Goal: Information Seeking & Learning: Learn about a topic

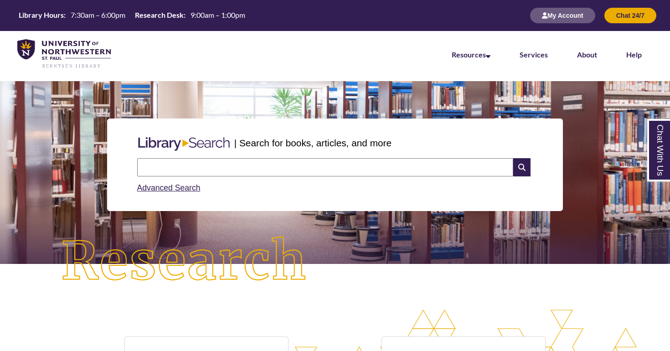
click at [212, 150] on img at bounding box center [183, 143] width 101 height 21
click at [212, 163] on input "text" at bounding box center [325, 167] width 376 height 18
type input "**********"
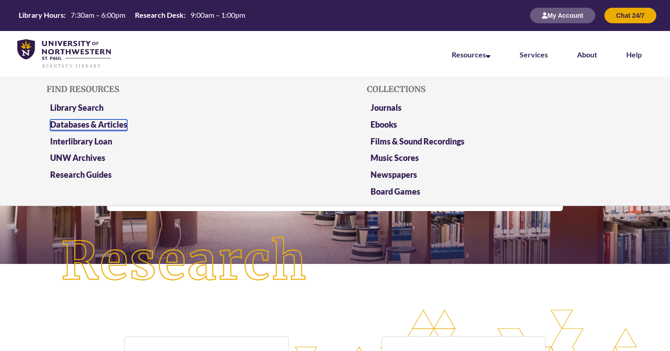
click at [102, 120] on link "Databases & Articles" at bounding box center [88, 124] width 77 height 11
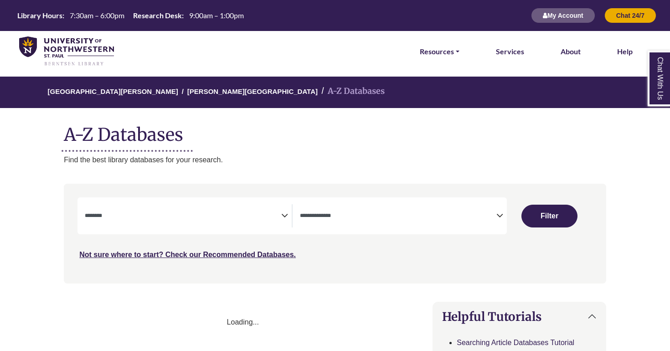
select select "Database Subject Filter"
select select "Database Types Filter"
select select "Database Subject Filter"
select select "Database Types Filter"
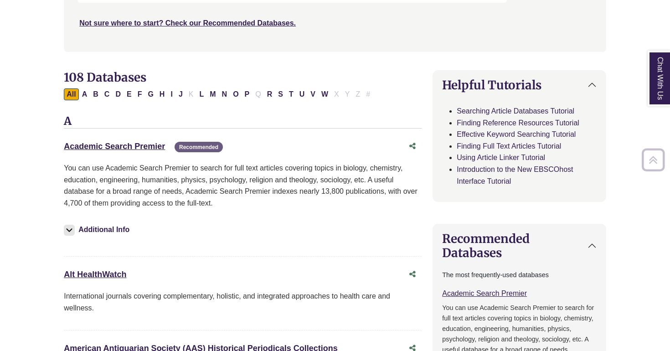
scroll to position [237, 0]
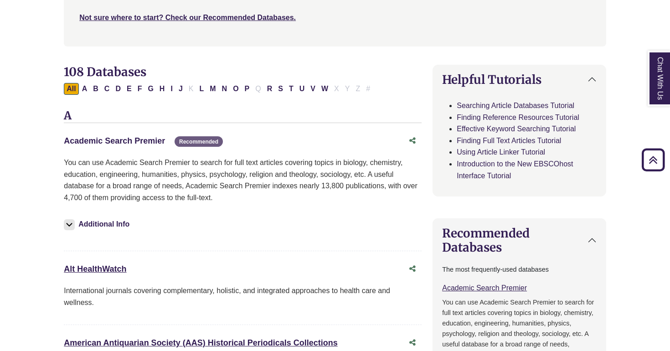
click at [113, 140] on link "Academic Search Premier This link opens in a new window" at bounding box center [114, 140] width 101 height 9
